Goal: Find specific page/section: Find specific page/section

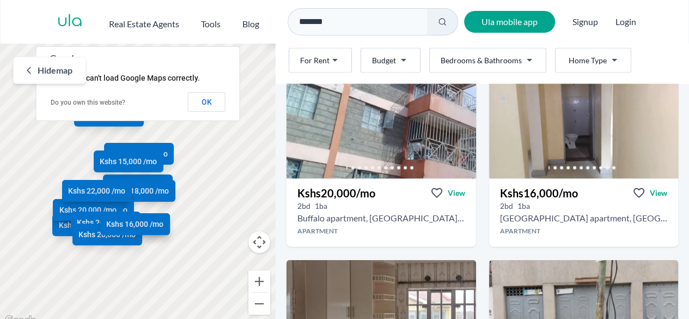
scroll to position [1198, 0]
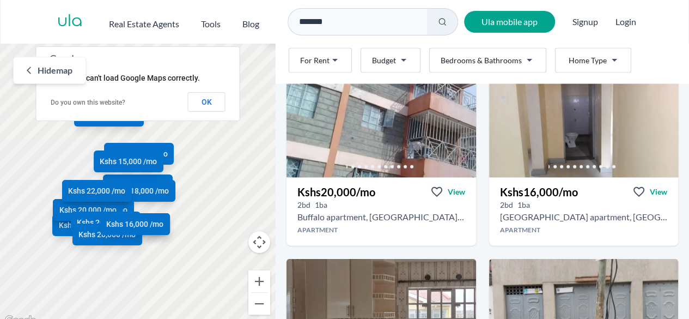
click at [513, 137] on img at bounding box center [584, 124] width 190 height 106
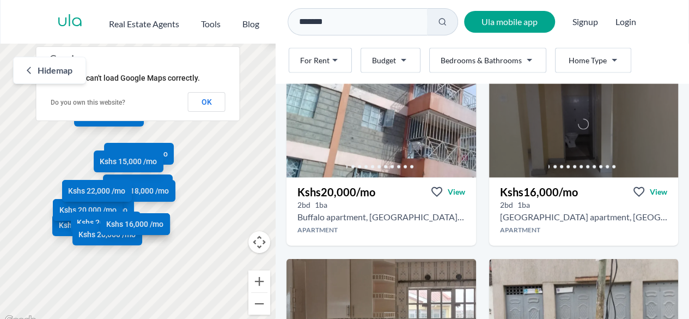
click at [513, 137] on div at bounding box center [584, 124] width 190 height 106
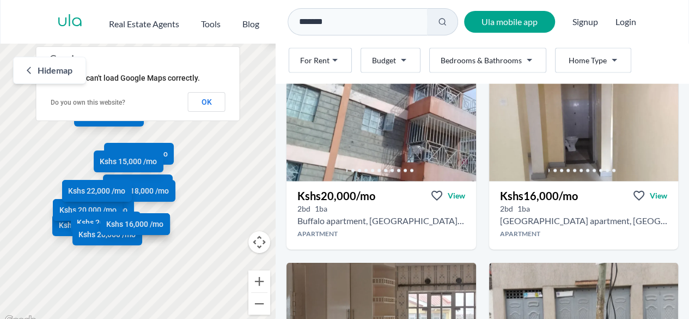
scroll to position [1201, 0]
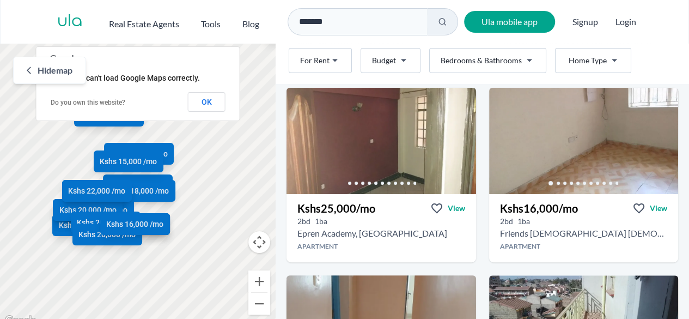
scroll to position [2115, 0]
